Goal: Task Accomplishment & Management: Manage account settings

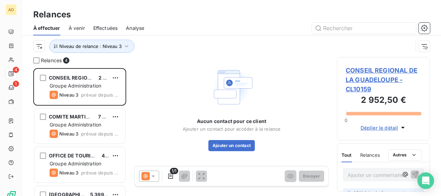
scroll to position [122, 87]
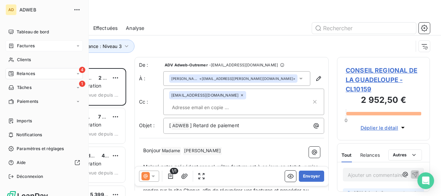
click at [32, 49] on span "Factures" at bounding box center [26, 46] width 18 height 6
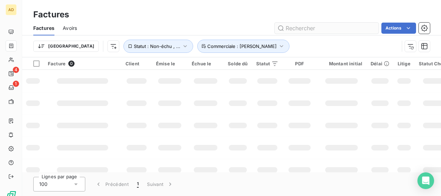
click at [324, 26] on input "text" at bounding box center [327, 28] width 104 height 11
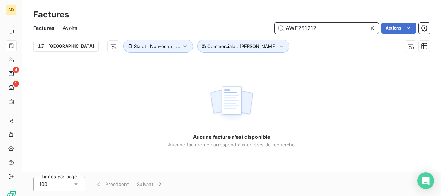
click at [323, 27] on input "AWF251212" at bounding box center [327, 28] width 104 height 11
drag, startPoint x: 325, startPoint y: 27, endPoint x: 259, endPoint y: 25, distance: 66.2
click at [259, 25] on div "AWF251211 Actions" at bounding box center [257, 28] width 345 height 11
type input "culture g"
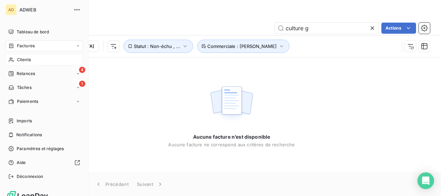
click at [20, 62] on span "Clients" at bounding box center [24, 60] width 14 height 6
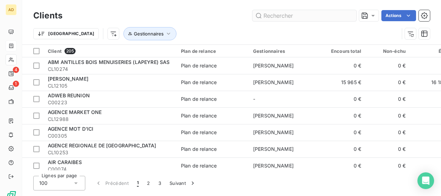
click at [295, 19] on input "text" at bounding box center [304, 15] width 104 height 11
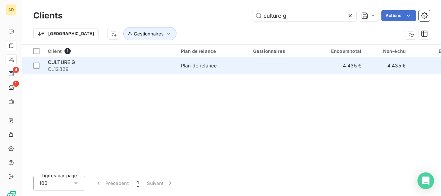
type input "culture g"
click at [122, 64] on div "CULTURE G" at bounding box center [110, 62] width 125 height 7
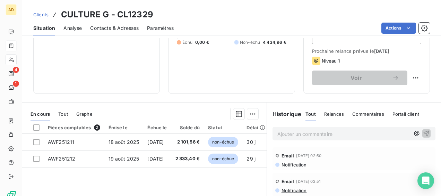
scroll to position [173, 0]
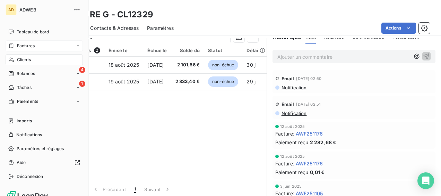
click at [17, 47] on span "Factures" at bounding box center [26, 46] width 18 height 6
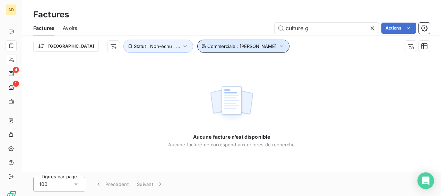
click at [278, 46] on icon "button" at bounding box center [281, 46] width 7 height 7
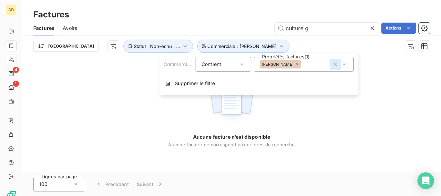
click at [334, 63] on icon "button" at bounding box center [335, 64] width 7 height 7
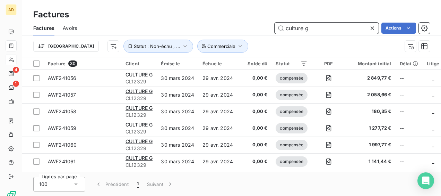
drag, startPoint x: 320, startPoint y: 29, endPoint x: 279, endPoint y: 29, distance: 41.3
click at [279, 29] on input "culture g" at bounding box center [327, 28] width 104 height 11
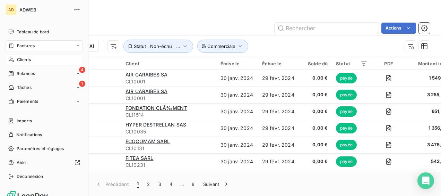
click at [33, 60] on div "Clients" at bounding box center [44, 59] width 77 height 11
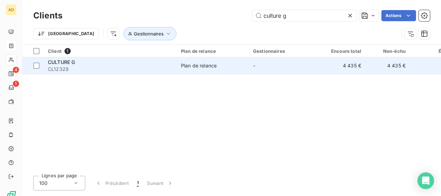
click at [100, 72] on span "CL12329" at bounding box center [110, 69] width 125 height 7
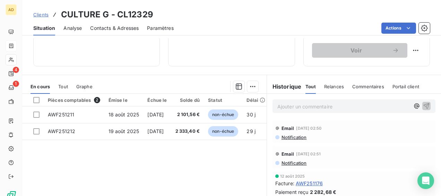
scroll to position [139, 0]
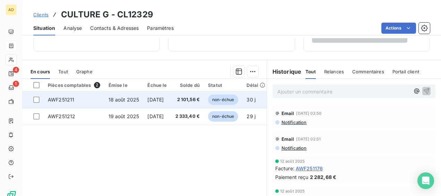
click at [110, 103] on td "18 août 2025" at bounding box center [123, 99] width 39 height 17
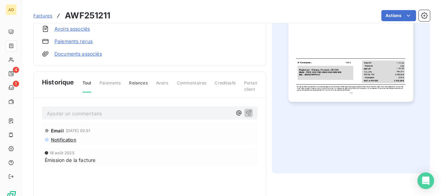
scroll to position [220, 0]
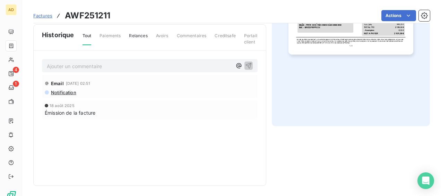
click at [89, 62] on p "Ajouter un commentaire ﻿" at bounding box center [139, 66] width 185 height 9
drag, startPoint x: 144, startPoint y: 64, endPoint x: 38, endPoint y: 65, distance: 105.7
click at [38, 65] on div "[DATE] ORDRE DE VIREMENT RECU Email [DATE] 02:51 Notification [DATE] Émission d…" at bounding box center [150, 99] width 232 height 96
copy span "[DATE] ORDRE DE VIREMENT RECU"
click at [248, 65] on icon "button" at bounding box center [248, 65] width 7 height 7
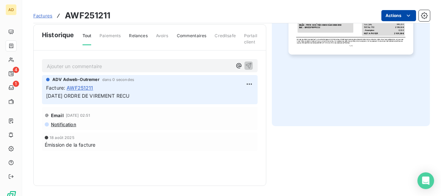
click at [392, 15] on html "AD 4 1 Factures AWF251211 Actions CULTURE G CL12329 Montant initial 2 101,56 € …" at bounding box center [220, 98] width 441 height 196
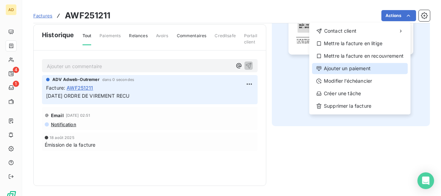
click at [356, 71] on div "Ajouter un paiement" at bounding box center [360, 68] width 96 height 11
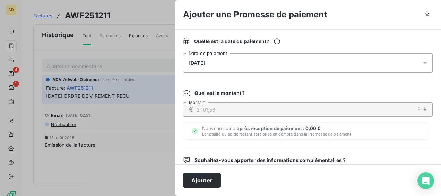
click at [235, 60] on div "[DATE]" at bounding box center [308, 62] width 250 height 19
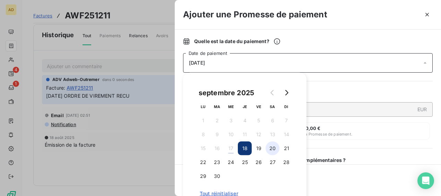
click at [272, 147] on button "20" at bounding box center [273, 148] width 14 height 14
click at [203, 158] on button "22" at bounding box center [203, 162] width 14 height 14
click at [217, 163] on button "23" at bounding box center [217, 162] width 14 height 14
click at [269, 62] on div "[DATE]" at bounding box center [308, 62] width 250 height 19
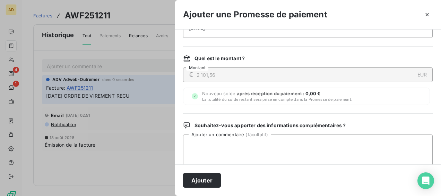
scroll to position [93, 0]
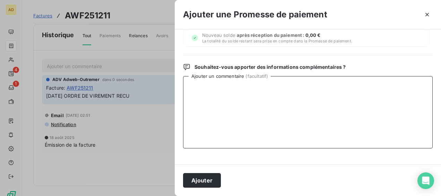
click at [203, 85] on textarea "Ajouter un commentaire ( facultatif )" at bounding box center [308, 112] width 250 height 72
paste textarea "[DATE] ORDRE DE VIREMENT RECU"
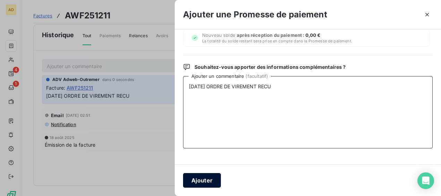
type textarea "[DATE] ORDRE DE VIREMENT RECU"
click at [202, 180] on button "Ajouter" at bounding box center [202, 180] width 38 height 15
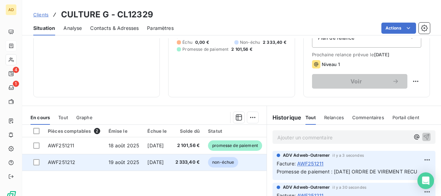
scroll to position [104, 0]
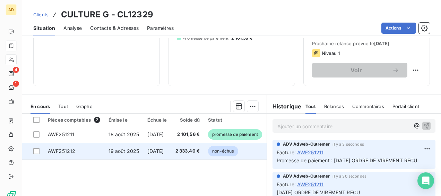
click at [133, 150] on span "19 août 2025" at bounding box center [124, 151] width 31 height 6
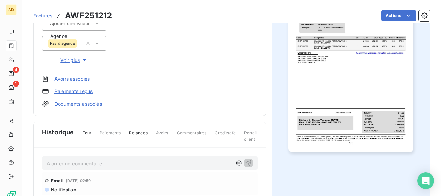
scroll to position [174, 0]
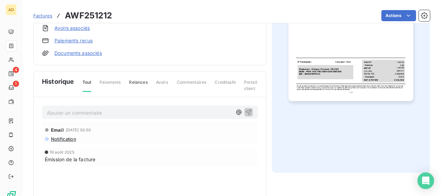
click at [91, 110] on p "Ajouter un commentaire ﻿" at bounding box center [139, 112] width 185 height 9
click at [245, 112] on icon "button" at bounding box center [248, 111] width 7 height 7
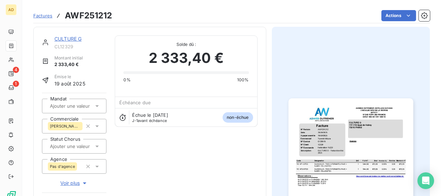
scroll to position [0, 0]
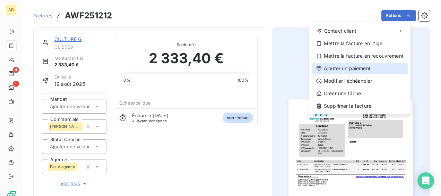
click at [350, 67] on div "Ajouter un paiement" at bounding box center [360, 68] width 96 height 11
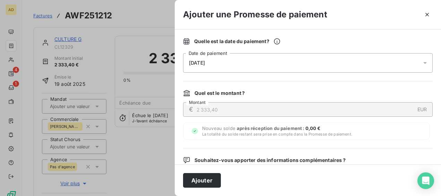
click at [293, 58] on div "[DATE]" at bounding box center [308, 62] width 250 height 19
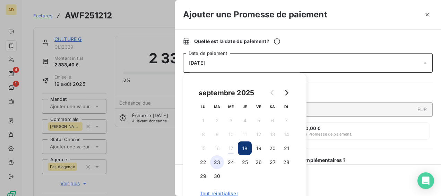
click at [215, 163] on button "23" at bounding box center [217, 162] width 14 height 14
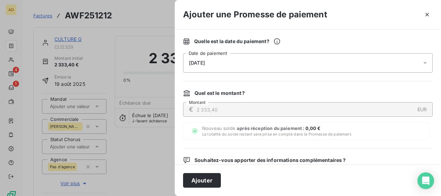
click at [319, 175] on div "Ajouter" at bounding box center [308, 180] width 266 height 32
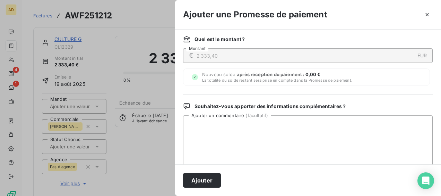
scroll to position [93, 0]
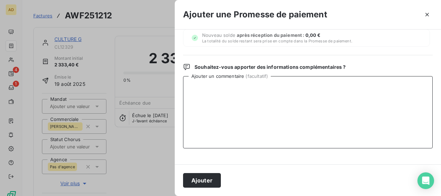
click at [199, 89] on textarea "Ajouter un commentaire ( facultatif )" at bounding box center [308, 112] width 250 height 72
paste textarea "[DATE] ORDRE DE VIREMENT RECU"
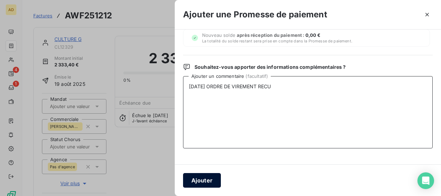
type textarea "[DATE] ORDRE DE VIREMENT RECU"
click at [199, 180] on button "Ajouter" at bounding box center [202, 180] width 38 height 15
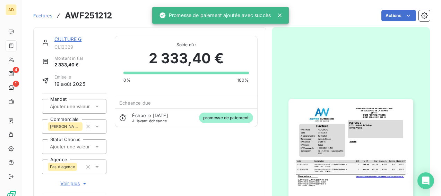
click at [67, 37] on link "CULTURE G" at bounding box center [67, 39] width 27 height 6
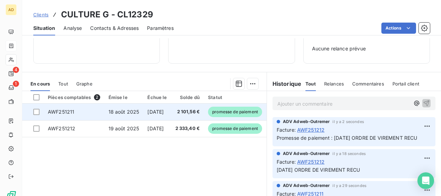
scroll to position [69, 0]
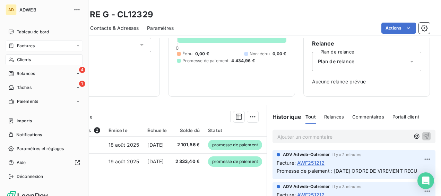
click at [26, 60] on span "Clients" at bounding box center [24, 60] width 14 height 6
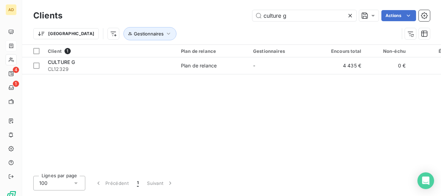
drag, startPoint x: 298, startPoint y: 20, endPoint x: 246, endPoint y: 20, distance: 52.0
click at [246, 20] on div "culture g Actions" at bounding box center [250, 15] width 359 height 11
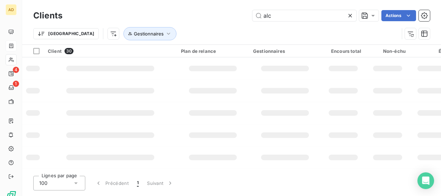
type input "alc"
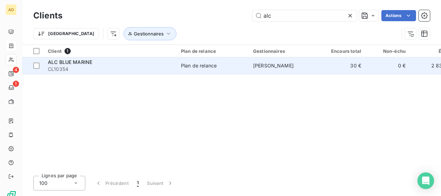
click at [239, 67] on span "Plan de relance" at bounding box center [213, 65] width 64 height 7
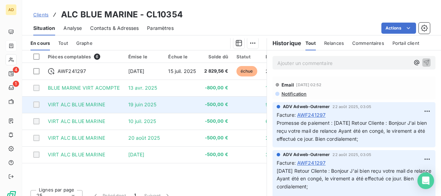
scroll to position [181, 0]
